Goal: Check status: Check status

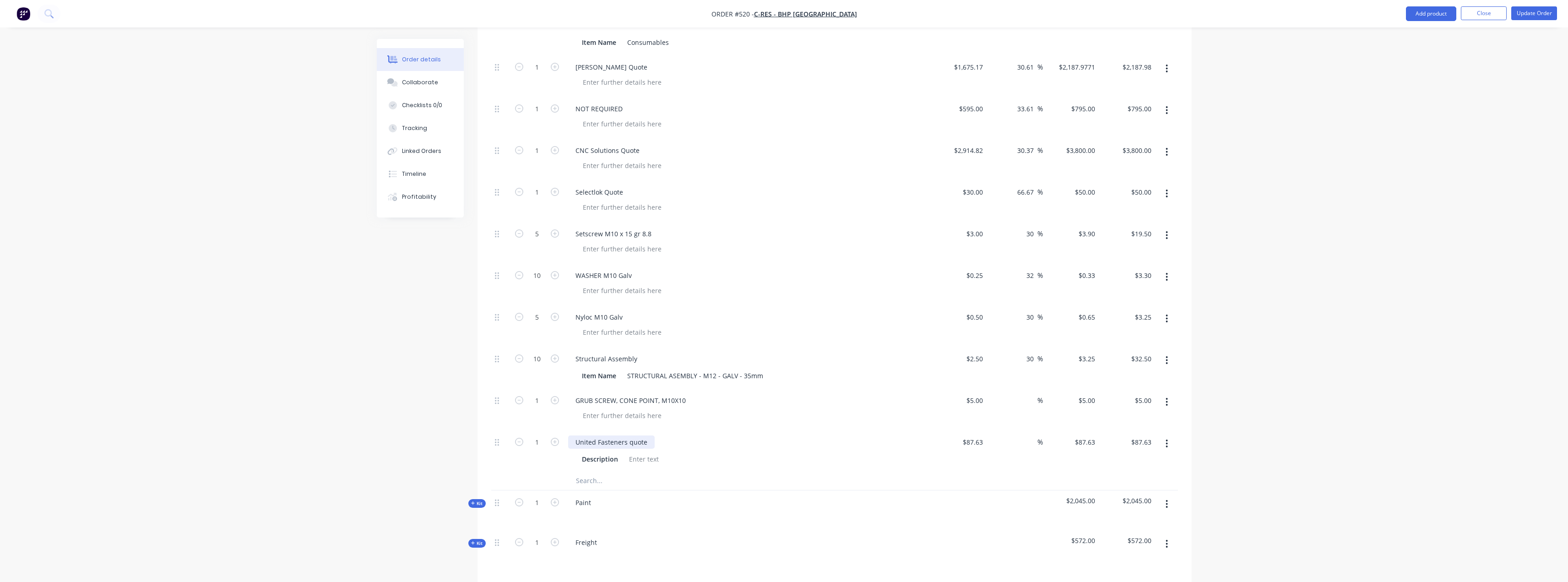
scroll to position [595, 0]
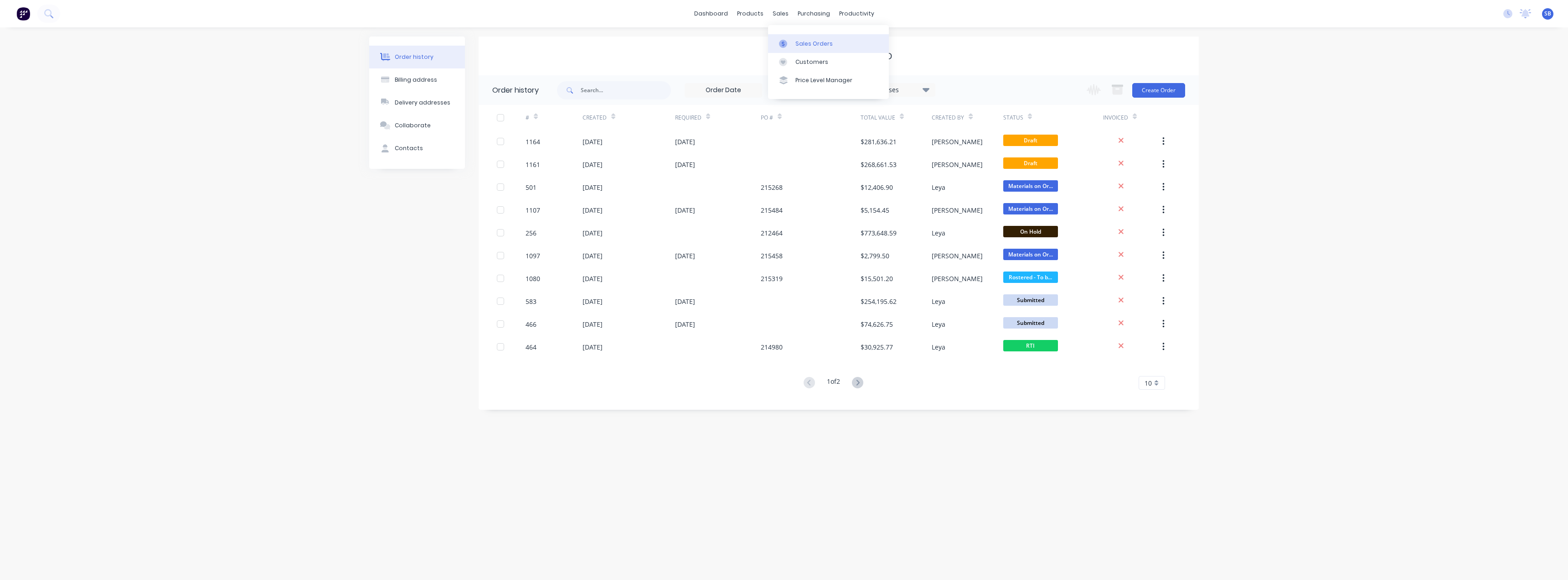
click at [793, 42] on link "Sales Orders" at bounding box center [828, 44] width 121 height 18
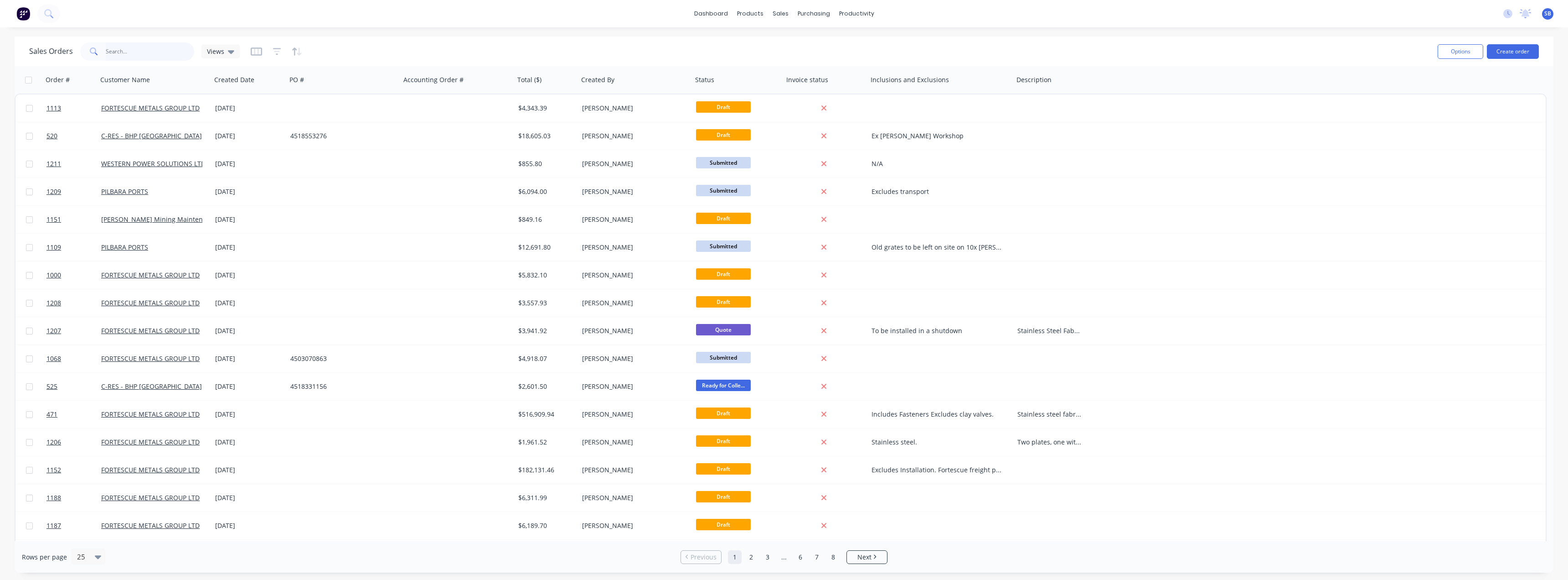
click at [159, 53] on input "text" at bounding box center [150, 51] width 89 height 18
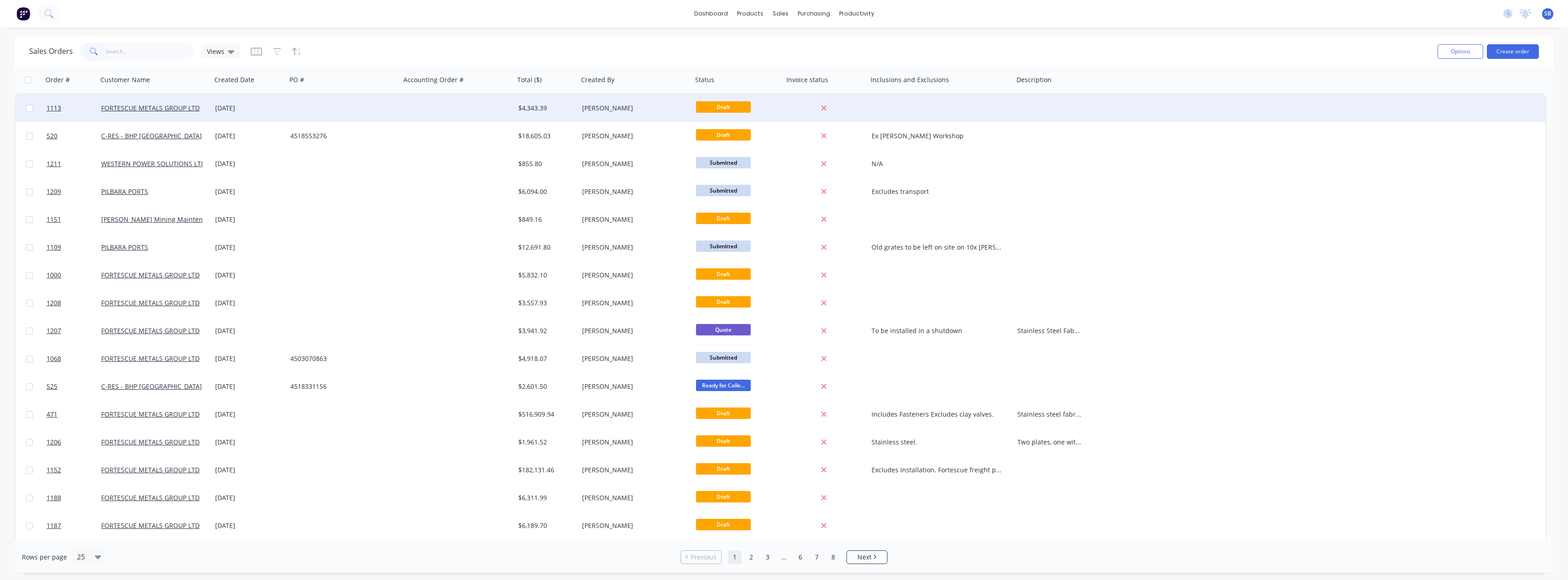
click at [230, 110] on div "19 Sep 2025" at bounding box center [249, 108] width 68 height 9
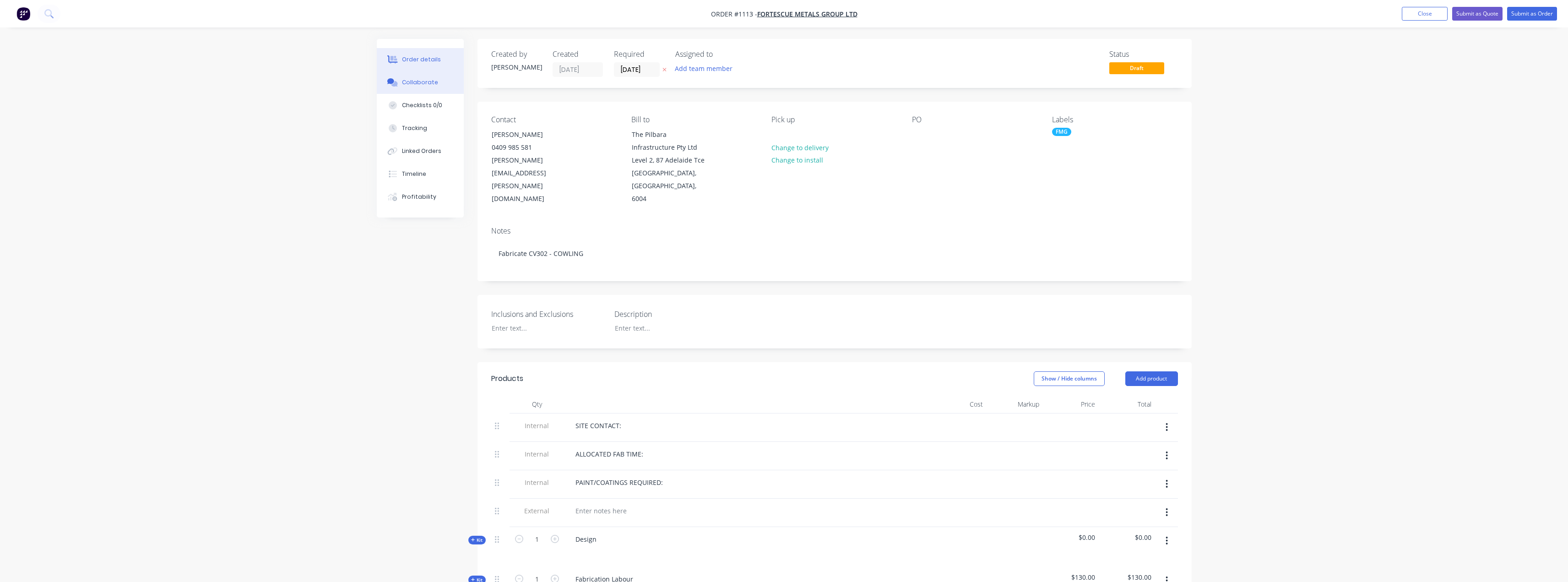
click at [422, 85] on div "Collaborate" at bounding box center [420, 82] width 36 height 8
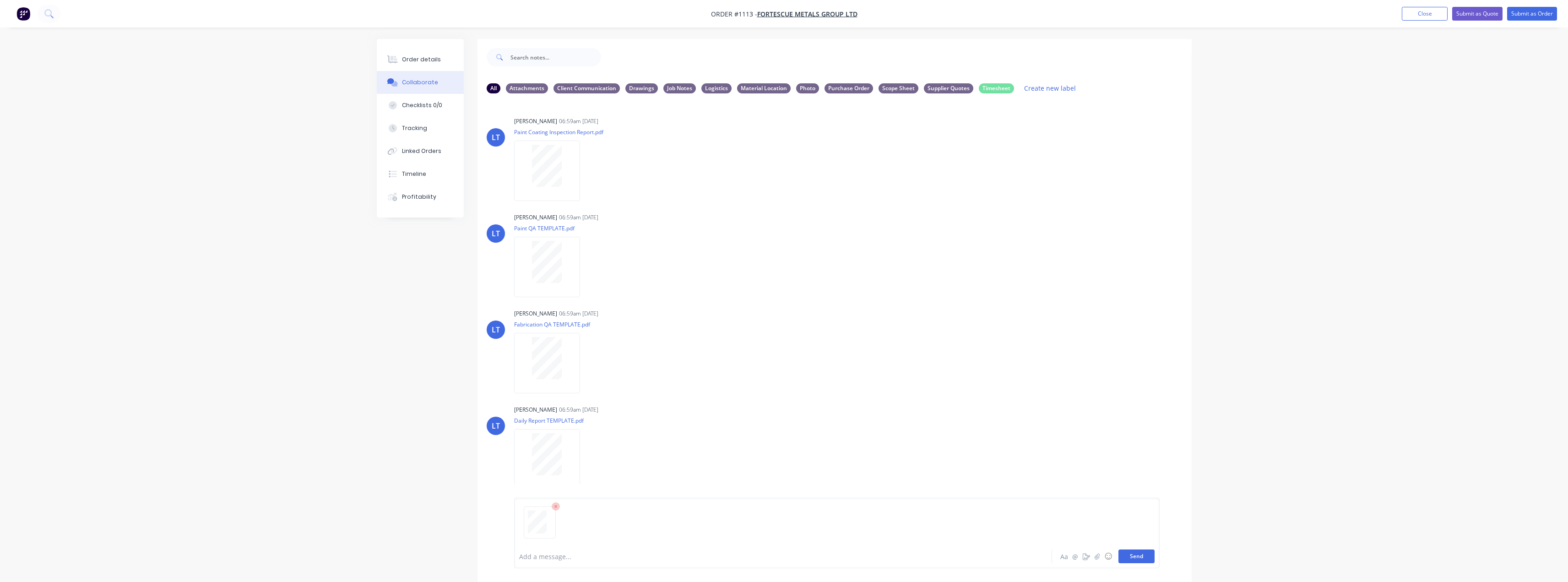
click at [1137, 557] on button "Send" at bounding box center [1136, 556] width 36 height 14
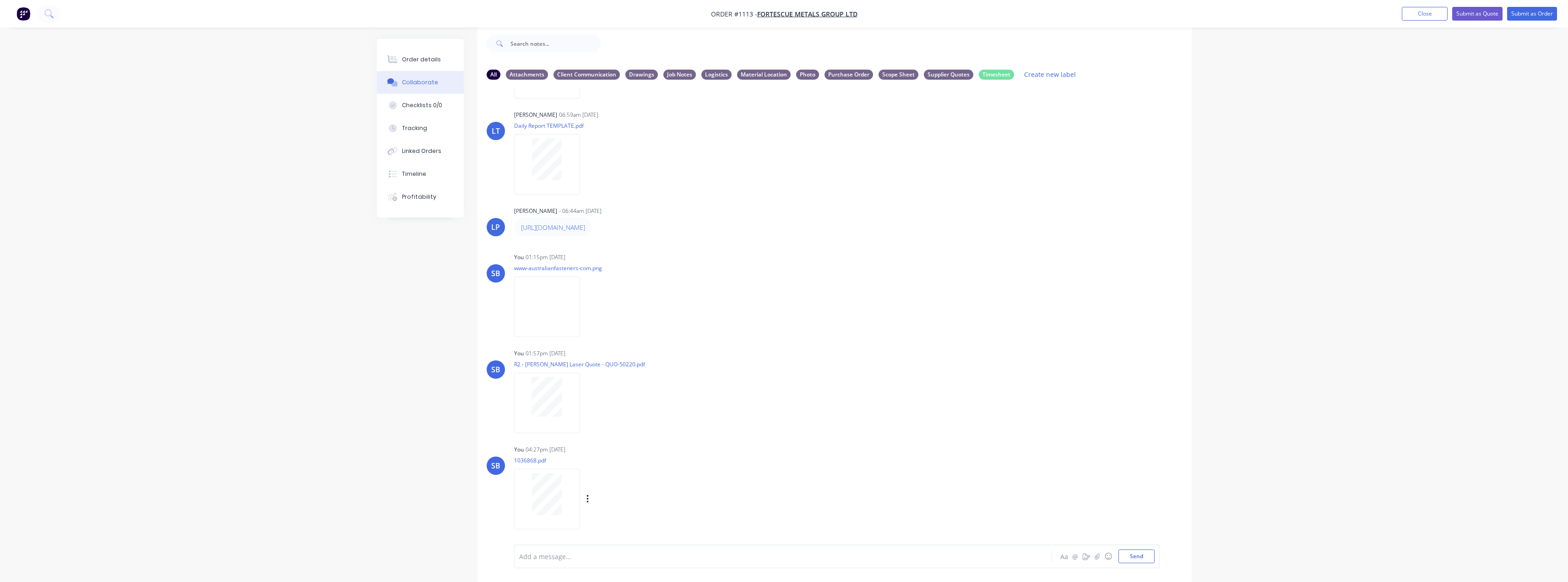
scroll to position [284, 0]
click at [584, 502] on div "Labels Download Delete" at bounding box center [635, 496] width 103 height 13
click at [589, 498] on div "Labels Download Delete" at bounding box center [635, 496] width 103 height 13
click at [587, 495] on icon "button" at bounding box center [588, 497] width 3 height 10
click at [640, 476] on button "Labels" at bounding box center [647, 477] width 103 height 21
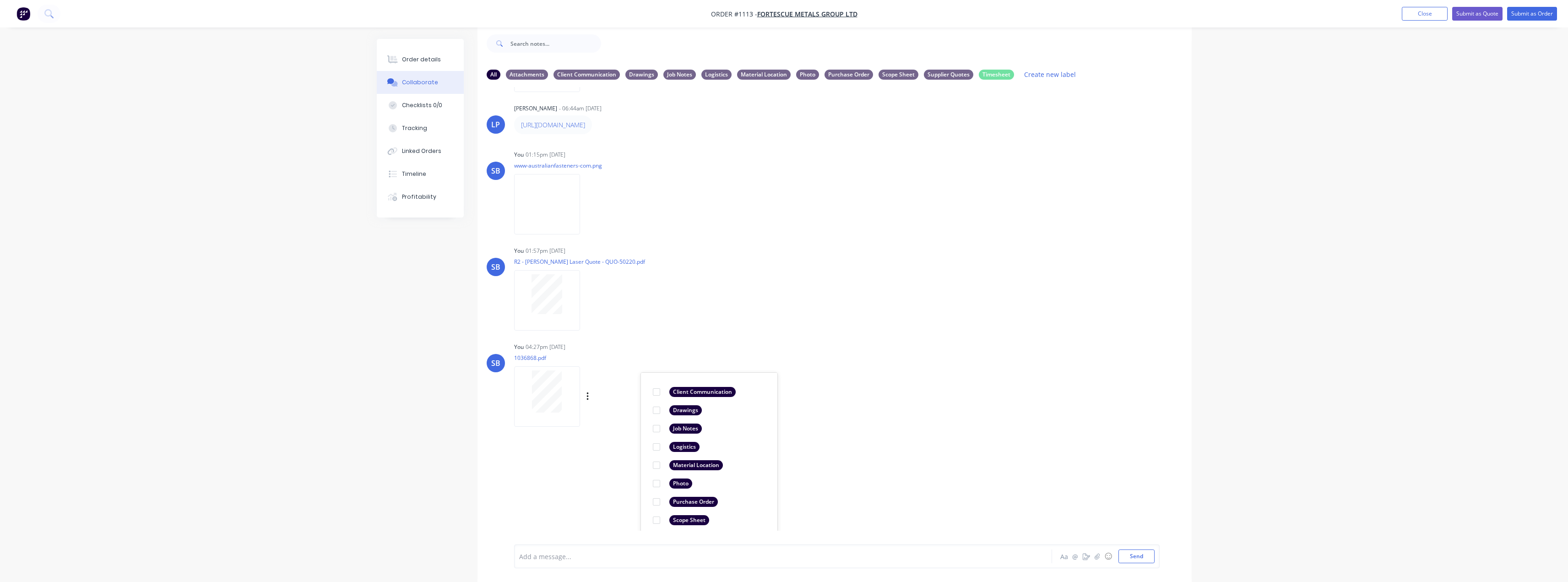
scroll to position [426, 0]
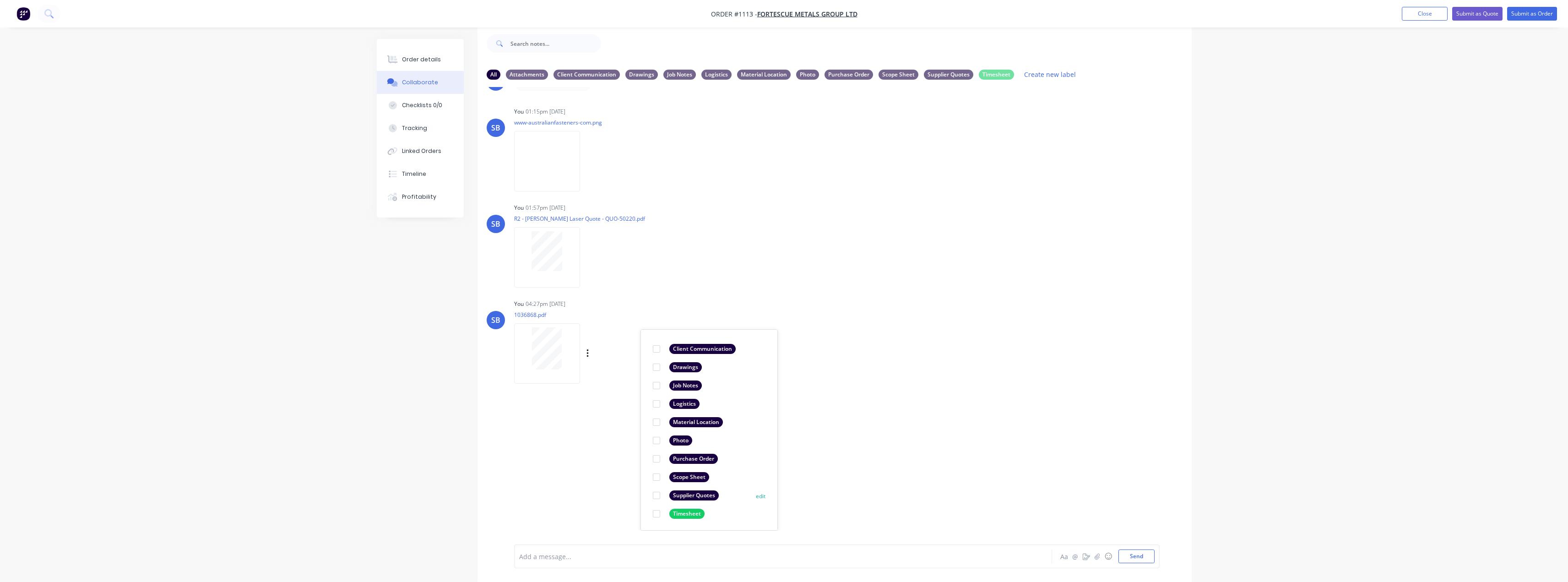
click at [698, 496] on div "Supplier Quotes" at bounding box center [694, 495] width 50 height 10
click at [1013, 377] on div "SB You 04:27pm 06/10/25 1036868.pdf Labels Download Delete Create new label Sup…" at bounding box center [835, 338] width 715 height 82
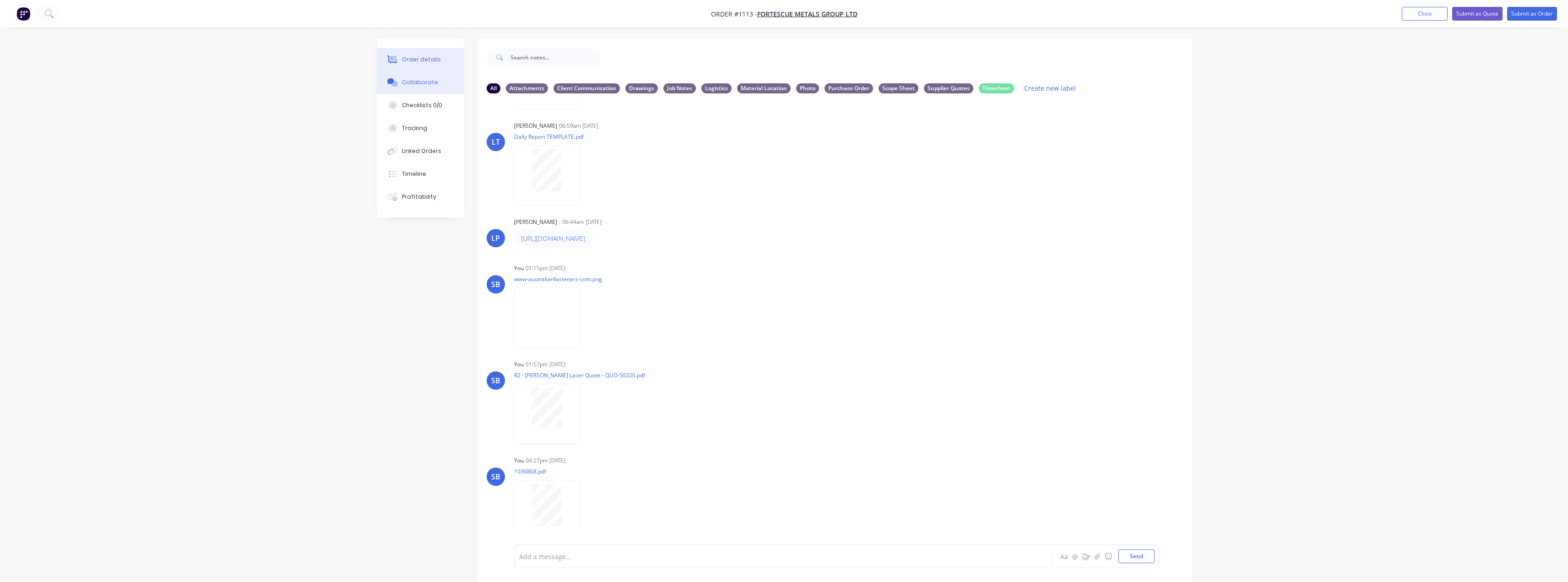
click at [406, 64] on button "Order details" at bounding box center [420, 59] width 87 height 23
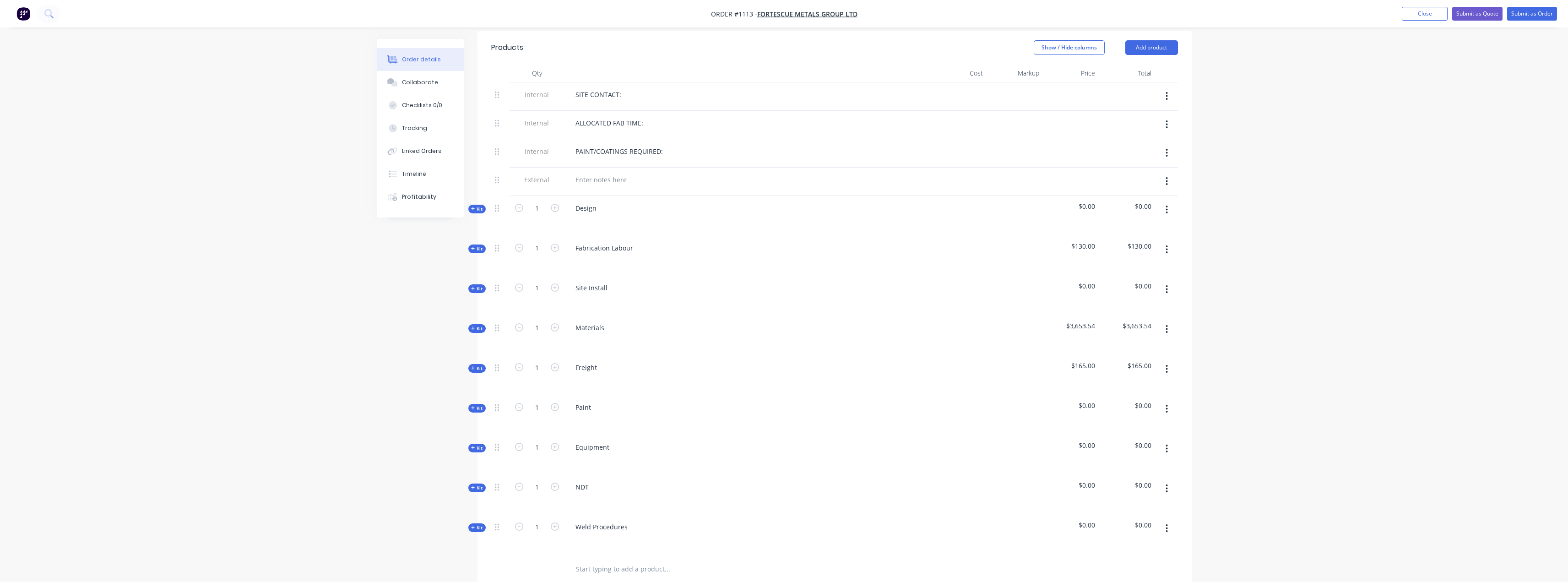
scroll to position [412, 0]
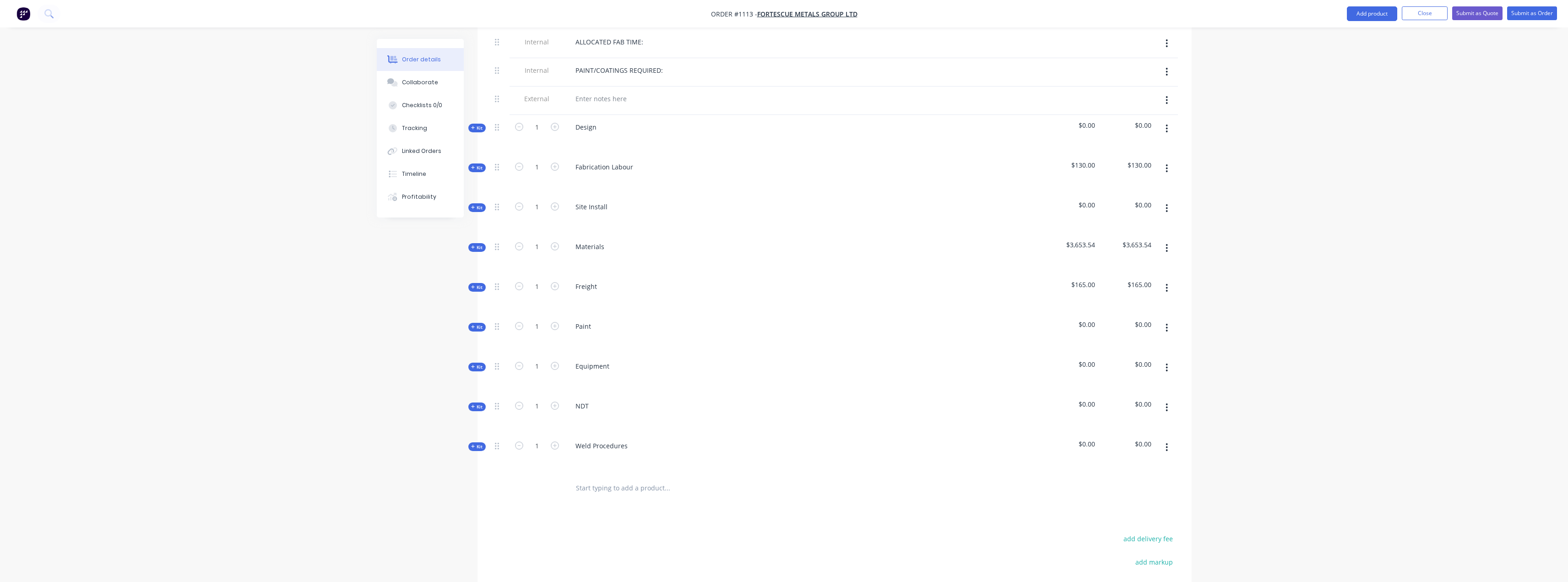
click at [475, 244] on span "Kit" at bounding box center [477, 247] width 12 height 7
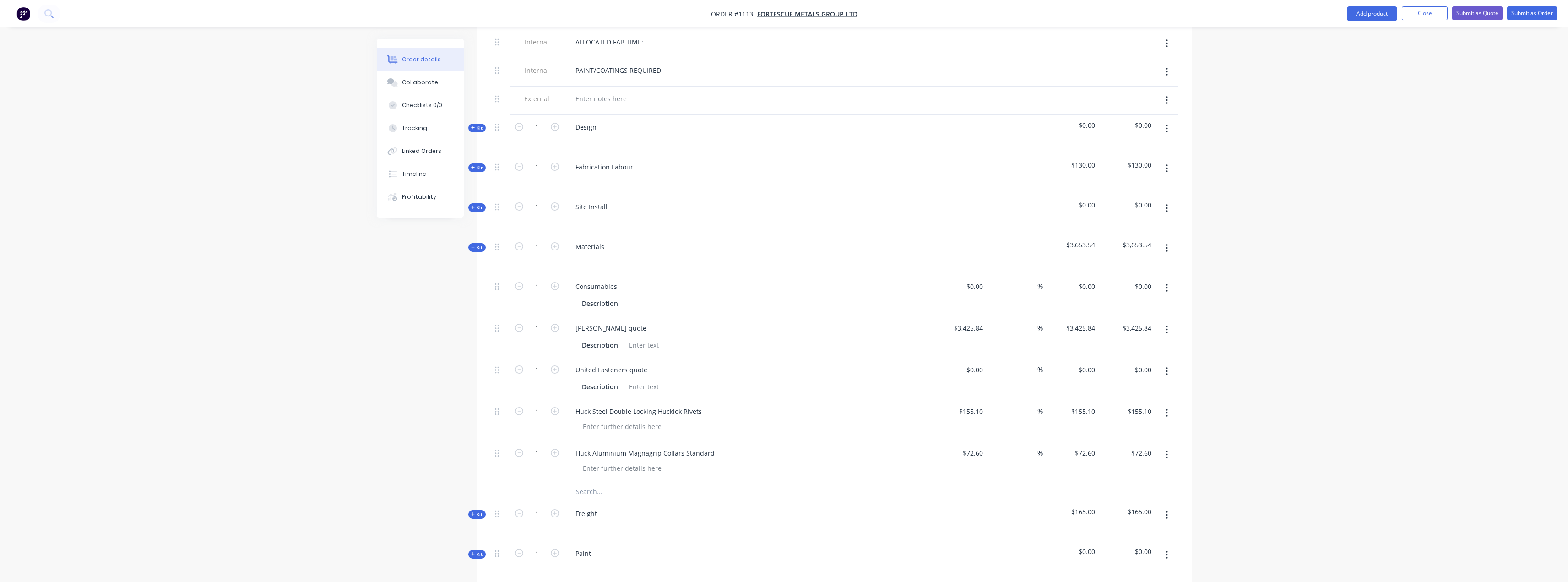
click at [377, 371] on div "Created by Somsak Created 19/09/25 Required 19/09/25 Assigned to Add team membe…" at bounding box center [784, 295] width 815 height 1337
click at [979, 363] on input "0" at bounding box center [976, 370] width 21 height 13
type input "$1,028.97"
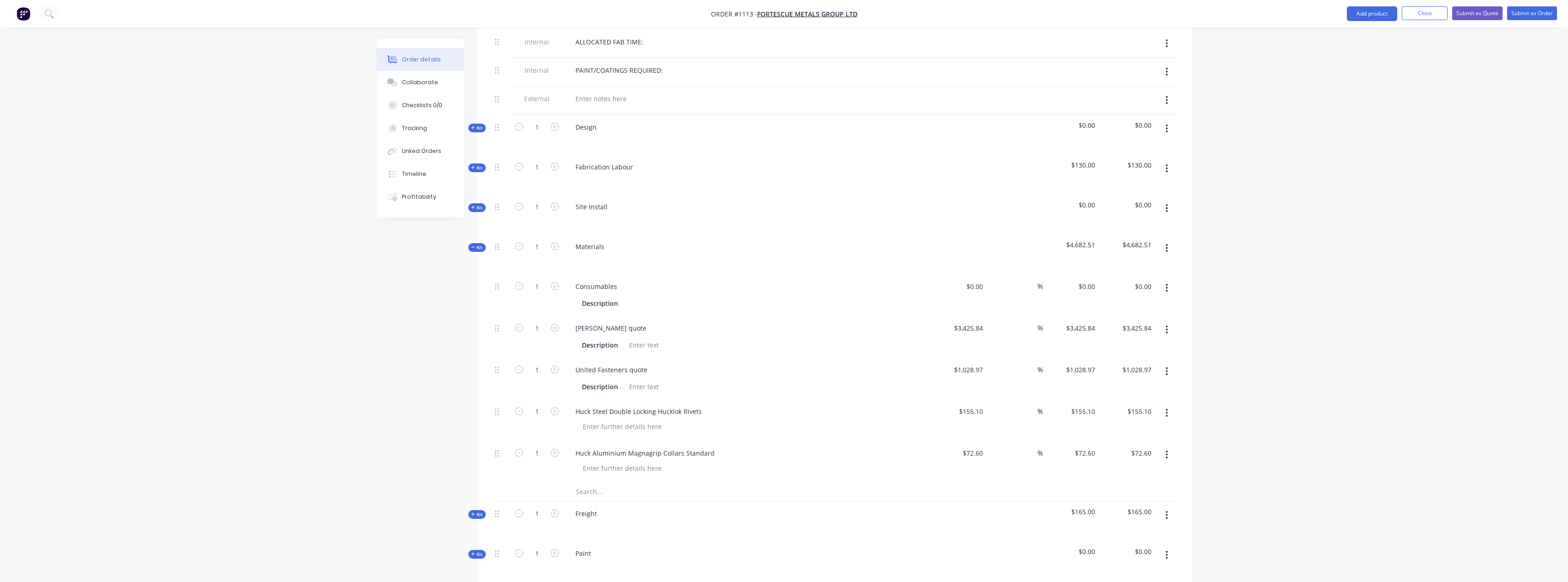
click at [1325, 355] on div "Order details Collaborate Checklists 0/0 Tracking Linked Orders Timeline Profit…" at bounding box center [784, 276] width 1568 height 1375
click at [1425, 14] on button "Close" at bounding box center [1425, 13] width 46 height 14
